Goal: Task Accomplishment & Management: Use online tool/utility

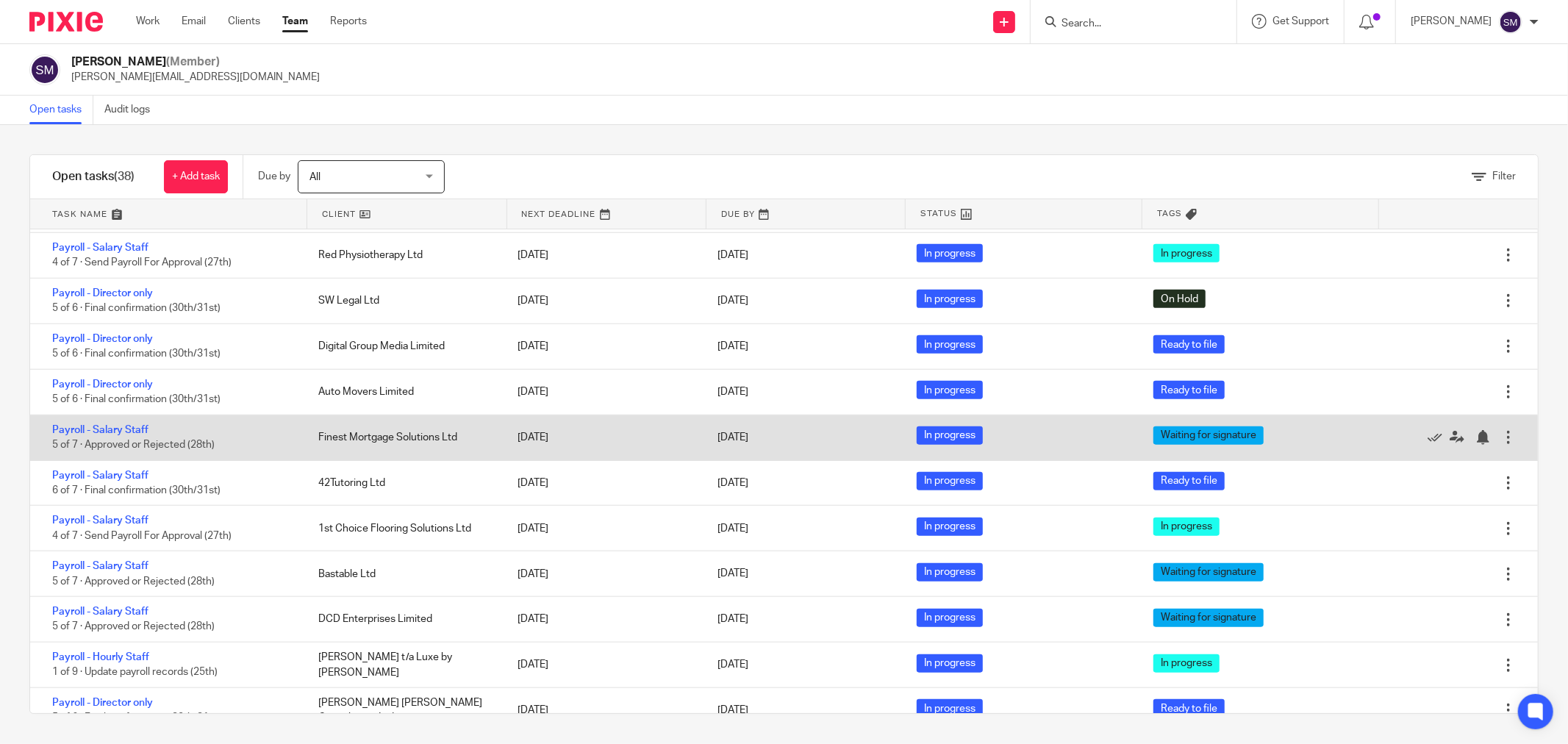
scroll to position [1261, 0]
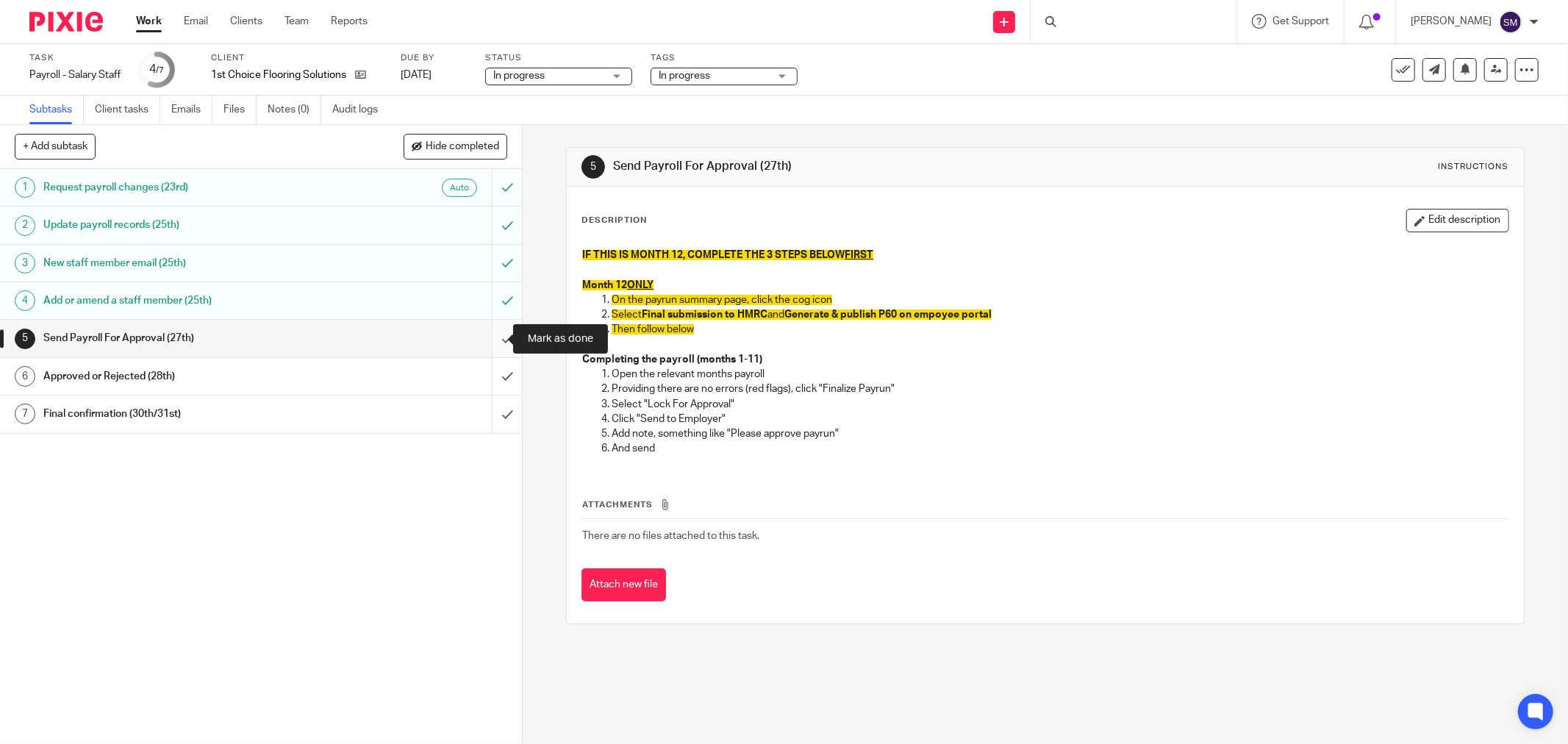
click at [489, 336] on input "submit" at bounding box center [260, 338] width 522 height 37
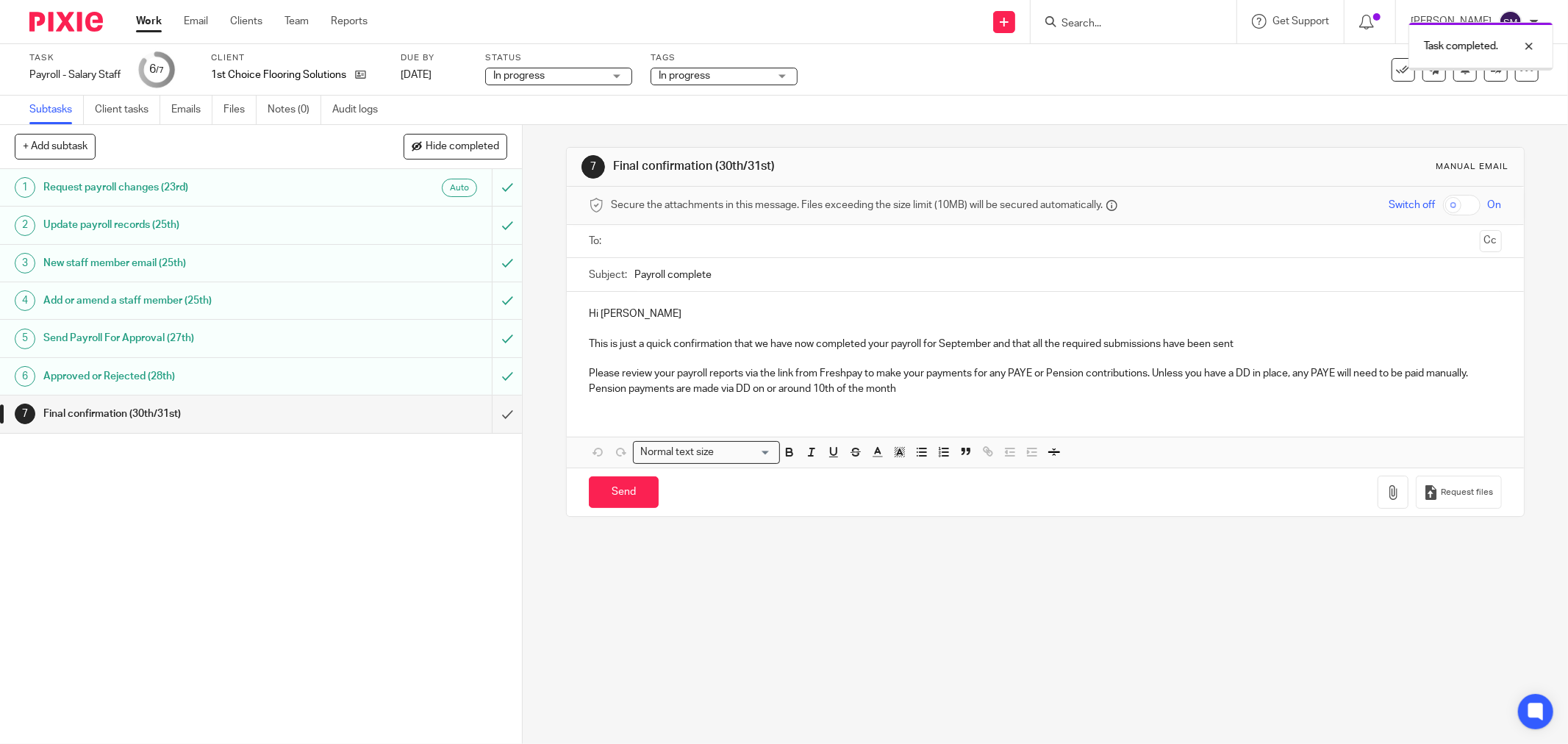
click at [733, 69] on span "In progress" at bounding box center [713, 77] width 111 height 16
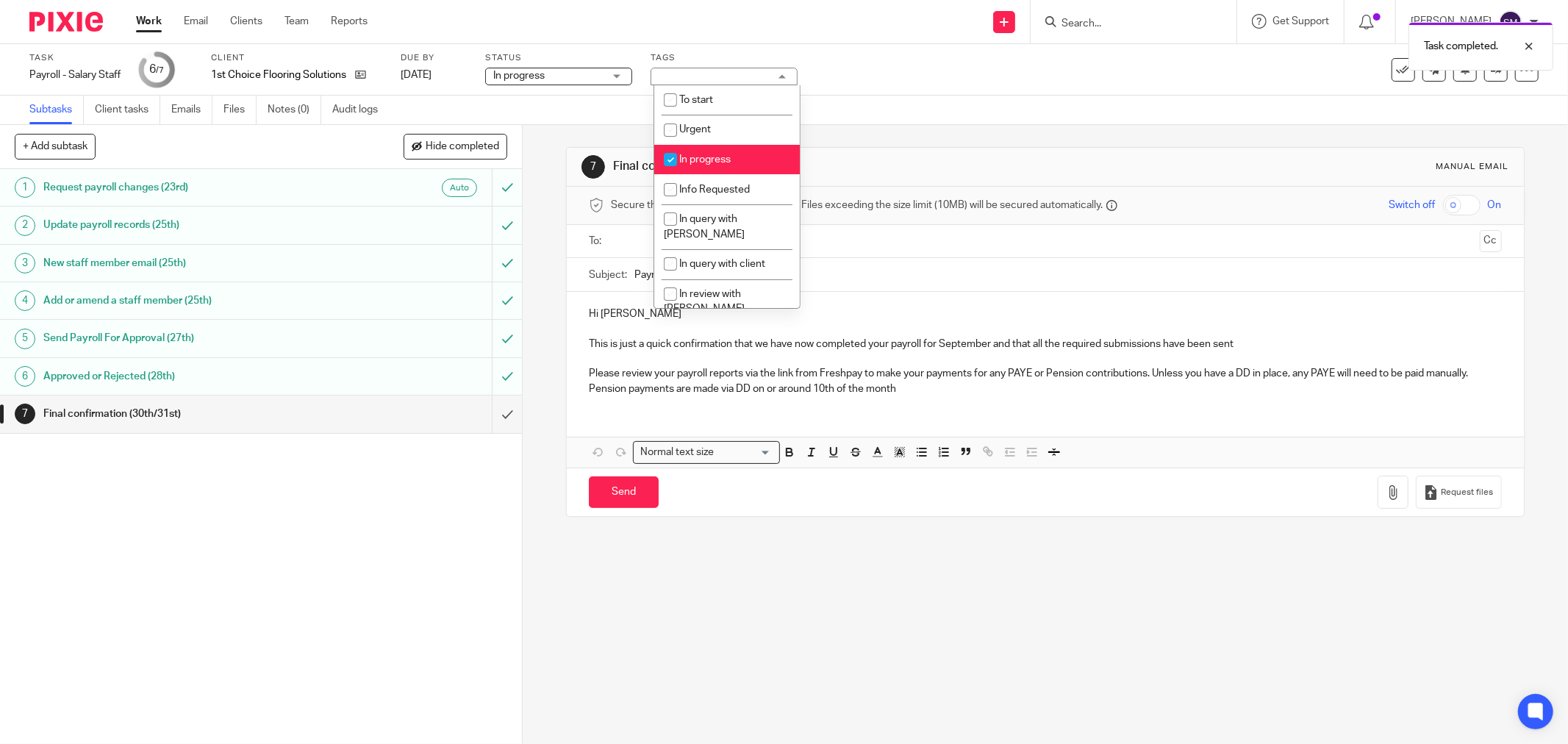
click at [706, 156] on span "In progress" at bounding box center [704, 159] width 51 height 10
checkbox input "false"
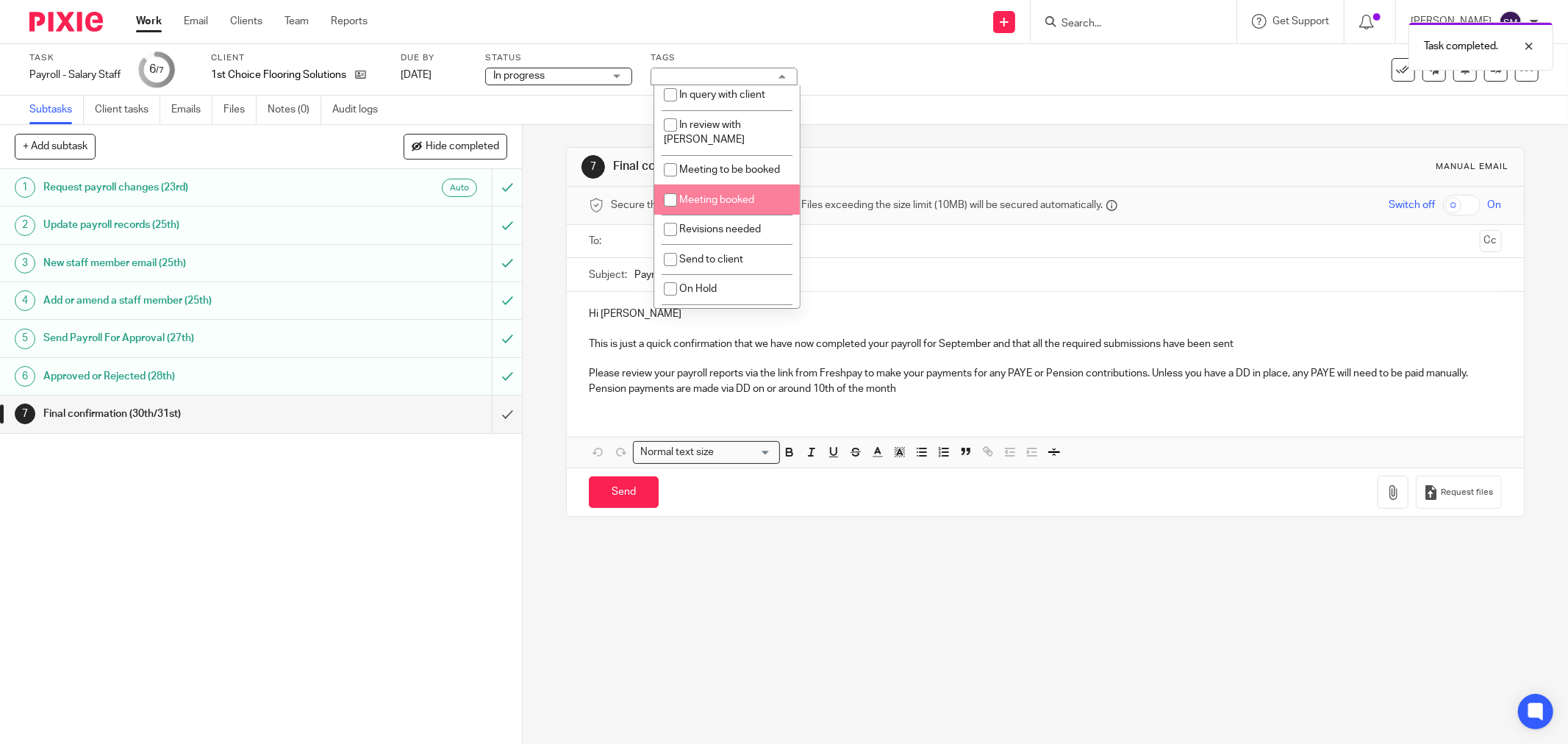
scroll to position [245, 0]
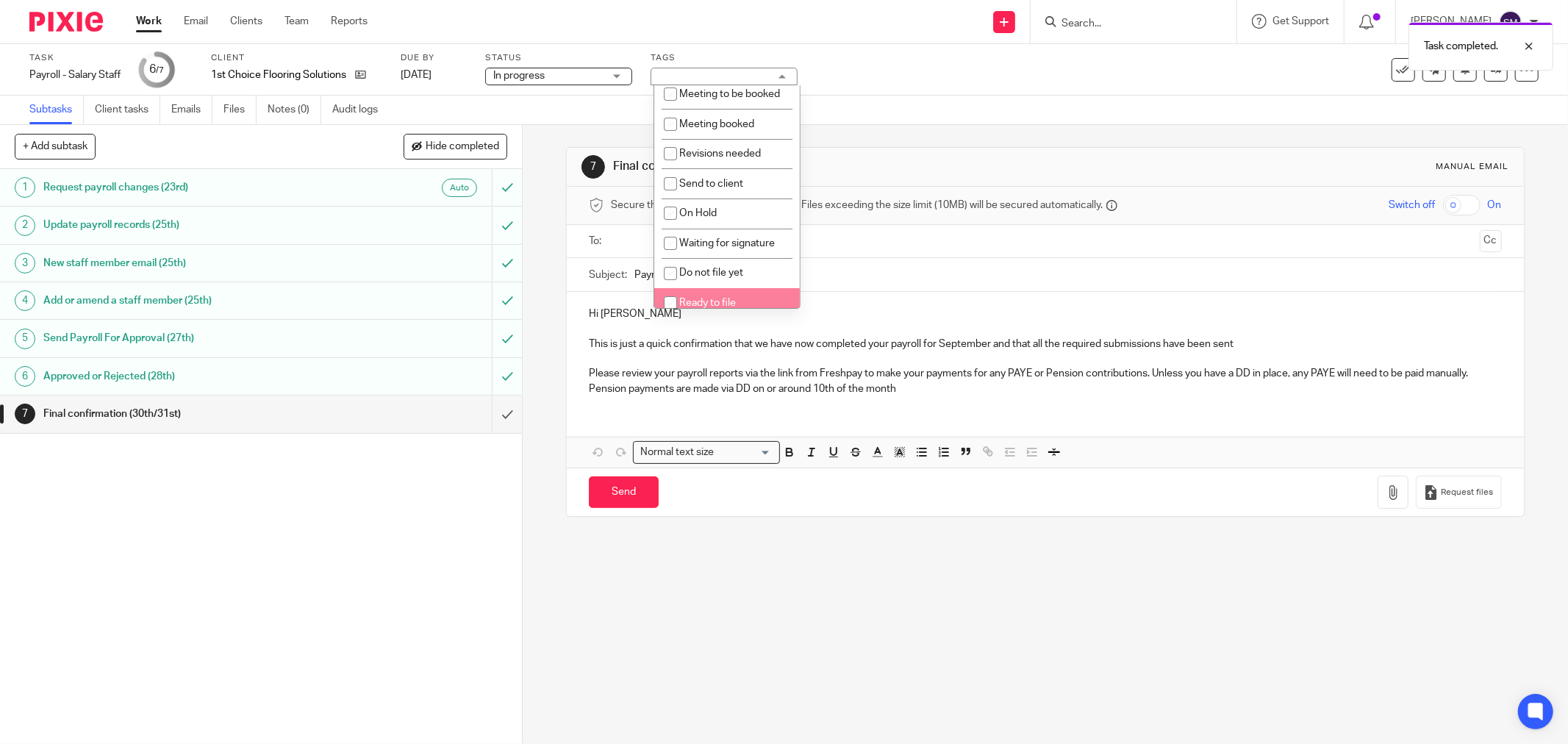
click at [721, 300] on li "Ready to file" at bounding box center [726, 303] width 145 height 30
checkbox input "true"
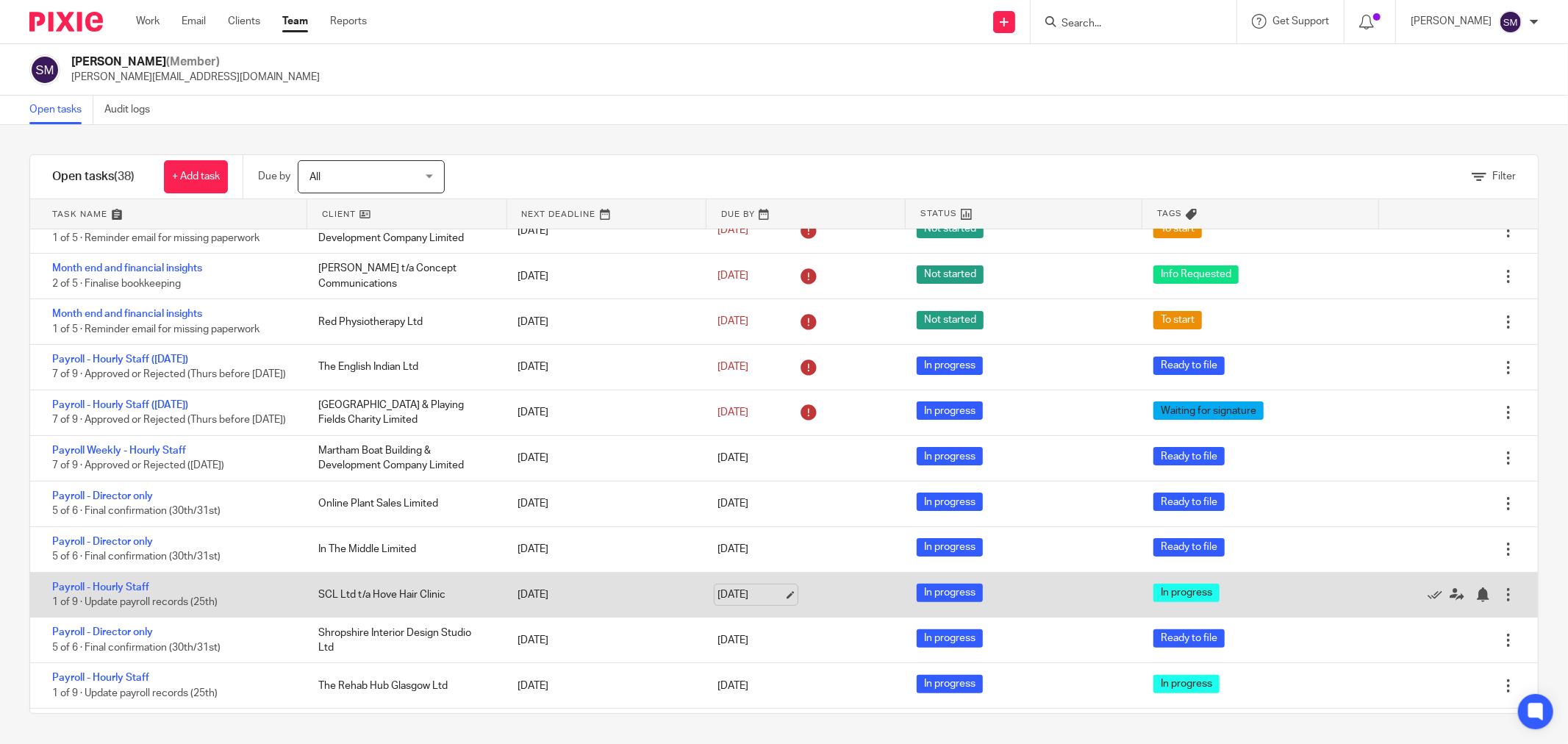
scroll to position [199, 0]
